Goal: Navigation & Orientation: Find specific page/section

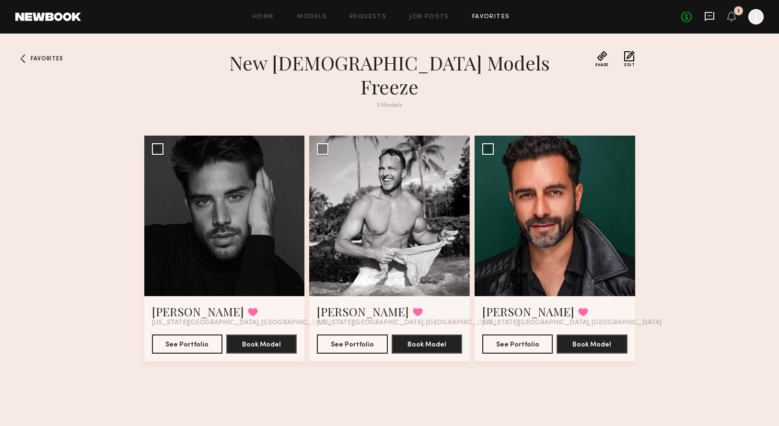
click at [710, 15] on icon at bounding box center [709, 15] width 4 height 1
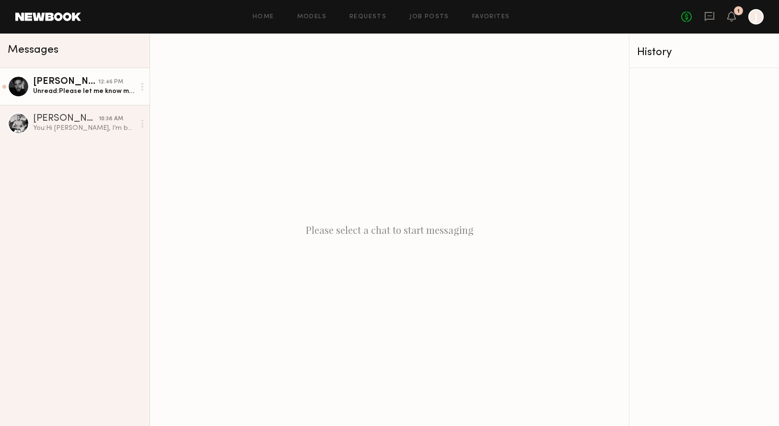
click at [68, 85] on div "Damian G." at bounding box center [65, 82] width 65 height 10
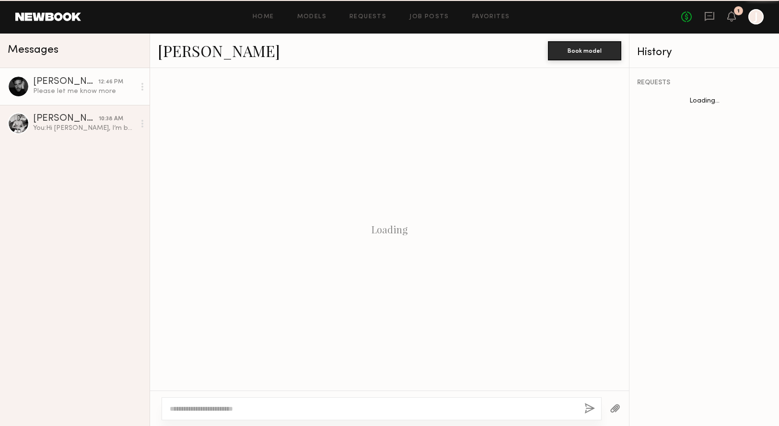
scroll to position [449, 0]
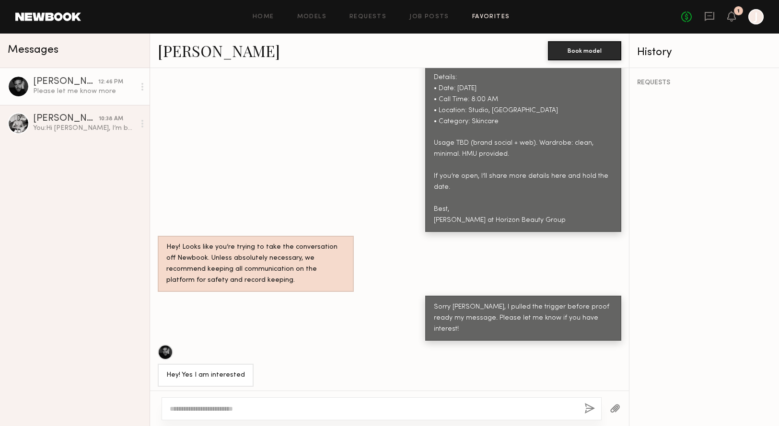
click at [475, 16] on link "Favorites" at bounding box center [491, 17] width 38 height 6
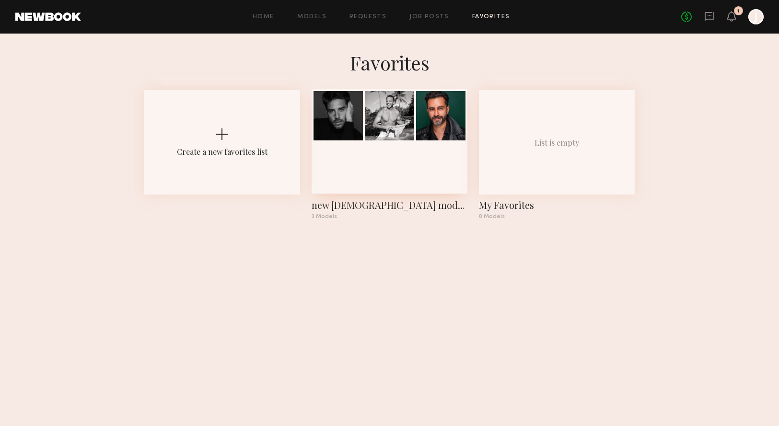
click at [333, 113] on div at bounding box center [337, 115] width 49 height 49
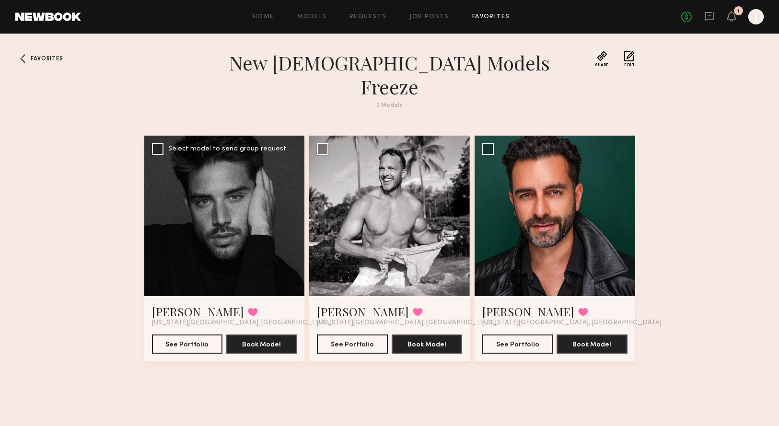
click at [217, 220] on div at bounding box center [224, 216] width 161 height 161
click at [180, 304] on link "[PERSON_NAME]" at bounding box center [198, 311] width 92 height 15
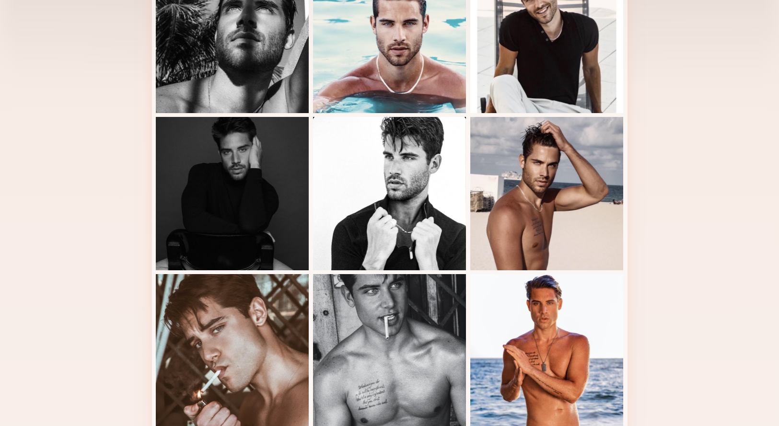
scroll to position [288, 0]
